Goal: Task Accomplishment & Management: Use online tool/utility

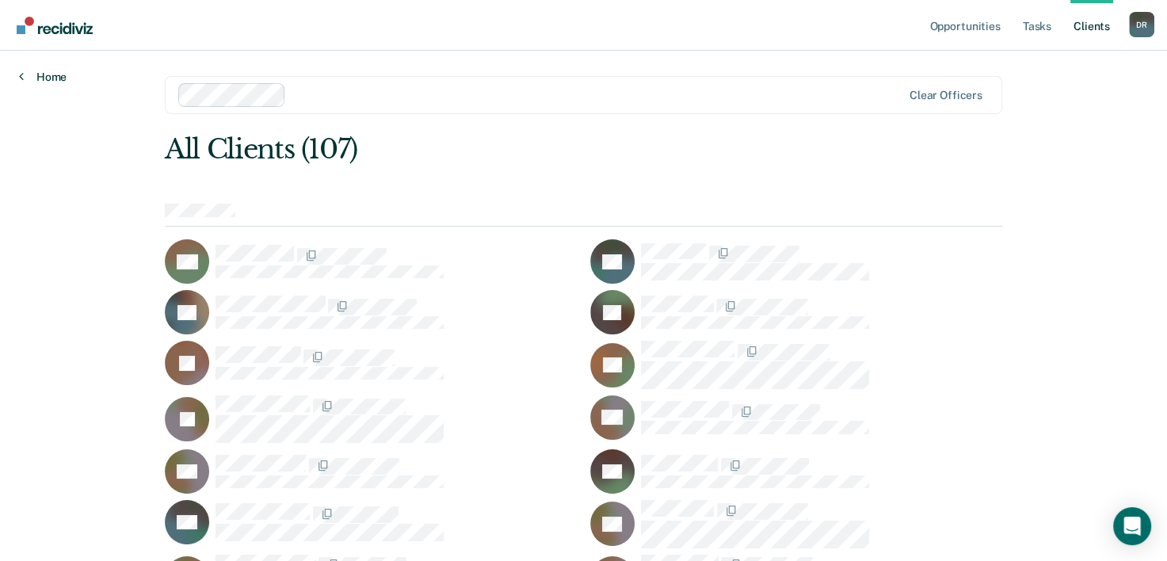
click at [35, 74] on link "Home" at bounding box center [43, 77] width 48 height 14
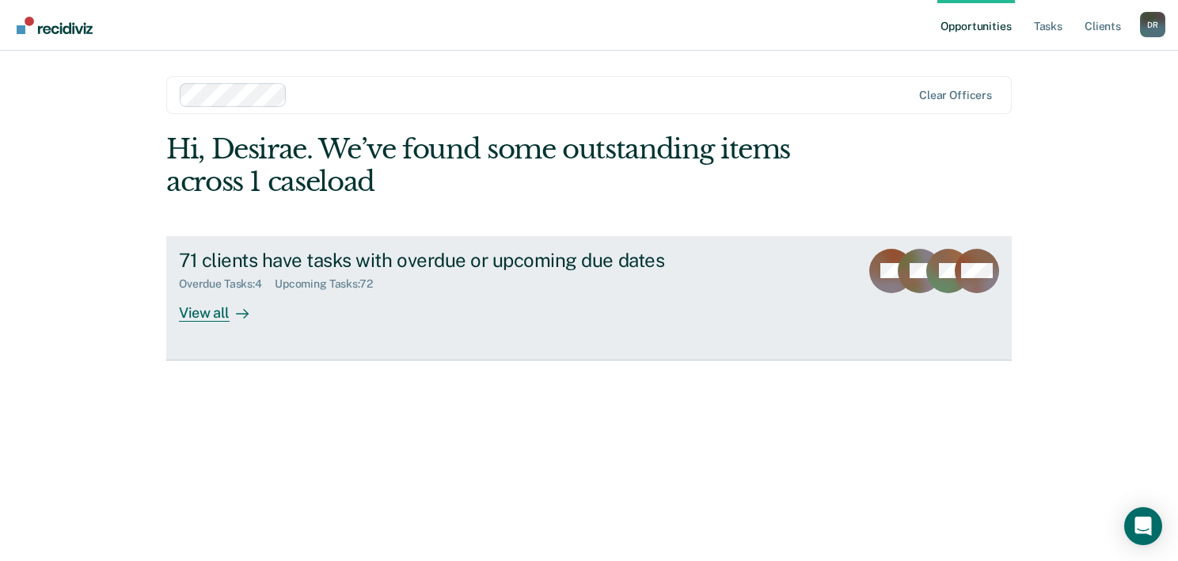
click at [782, 276] on link "71 clients have tasks with overdue or upcoming due dates Overdue Tasks : 4 Upco…" at bounding box center [589, 298] width 846 height 124
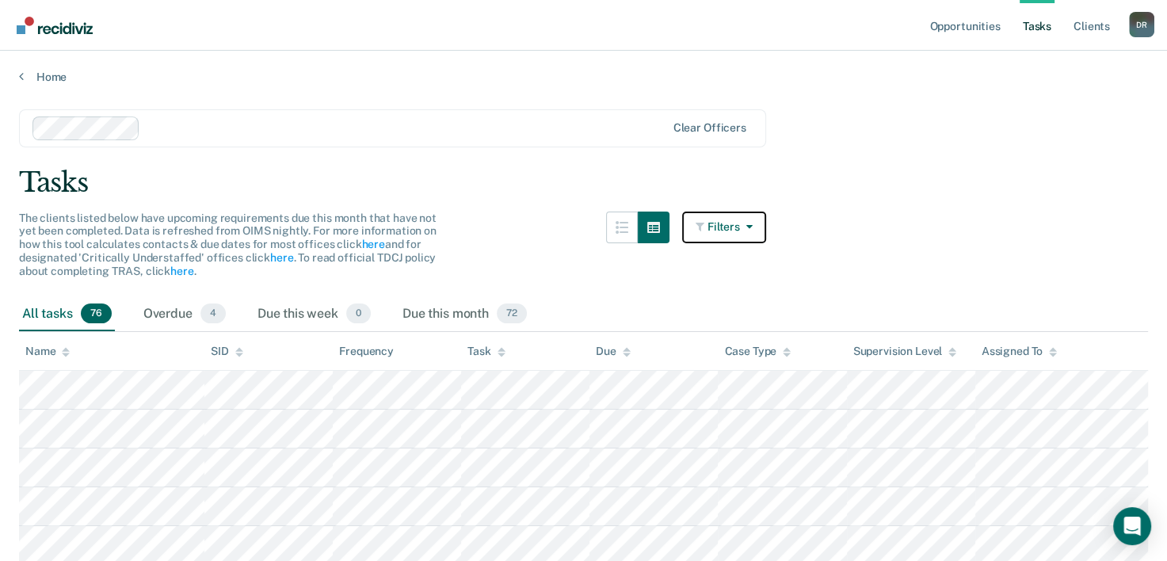
click at [725, 216] on button "Filters" at bounding box center [724, 227] width 84 height 32
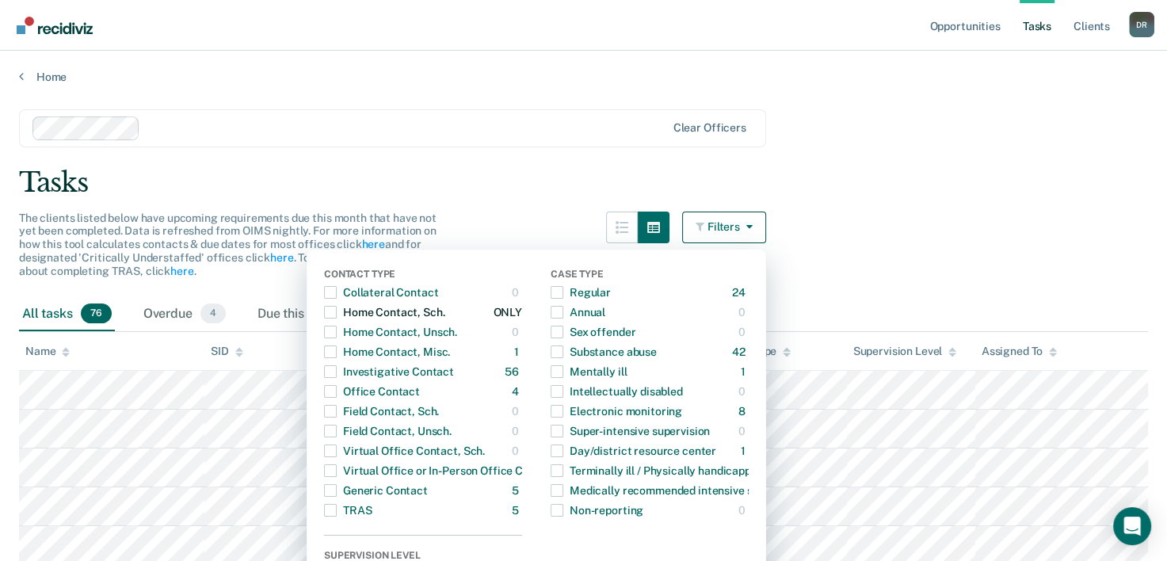
click at [348, 310] on div "Home Contact, Sch." at bounding box center [384, 311] width 120 height 25
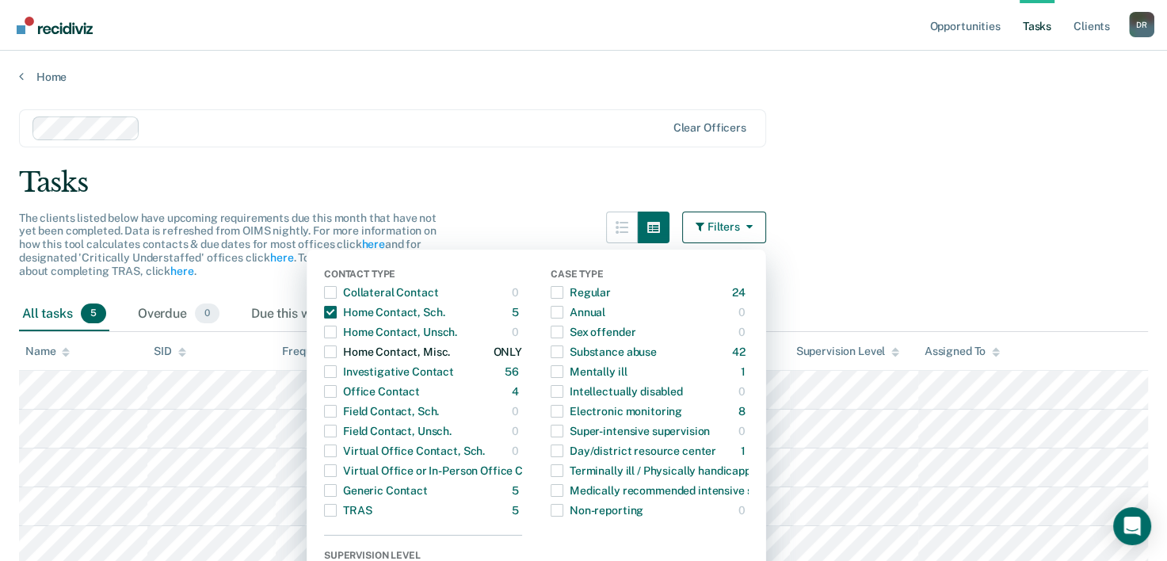
click at [337, 351] on span "button" at bounding box center [330, 351] width 13 height 13
click at [336, 395] on span "button" at bounding box center [330, 391] width 13 height 13
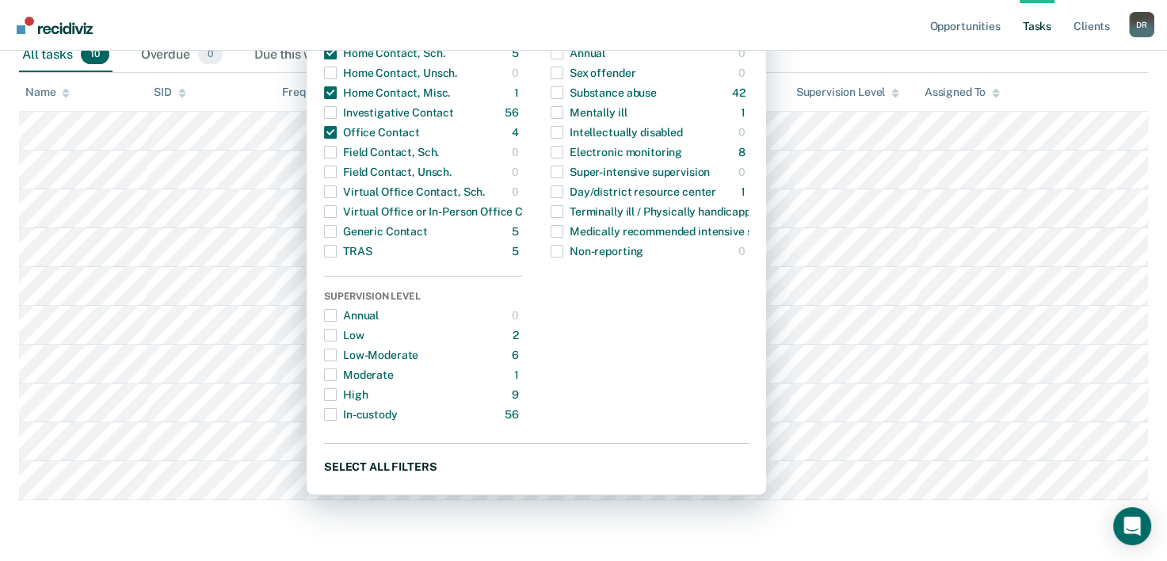
scroll to position [260, 0]
click at [808, 551] on main "Clear officers Tasks The clients listed below have upcoming requirements due th…" at bounding box center [583, 190] width 1167 height 733
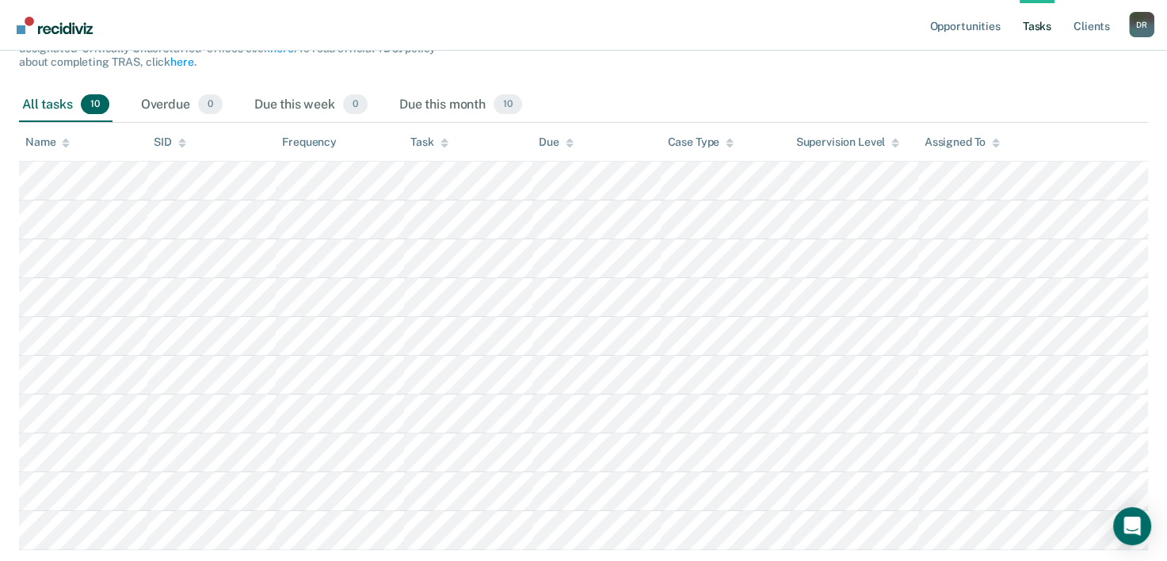
scroll to position [181, 0]
